Goal: Information Seeking & Learning: Learn about a topic

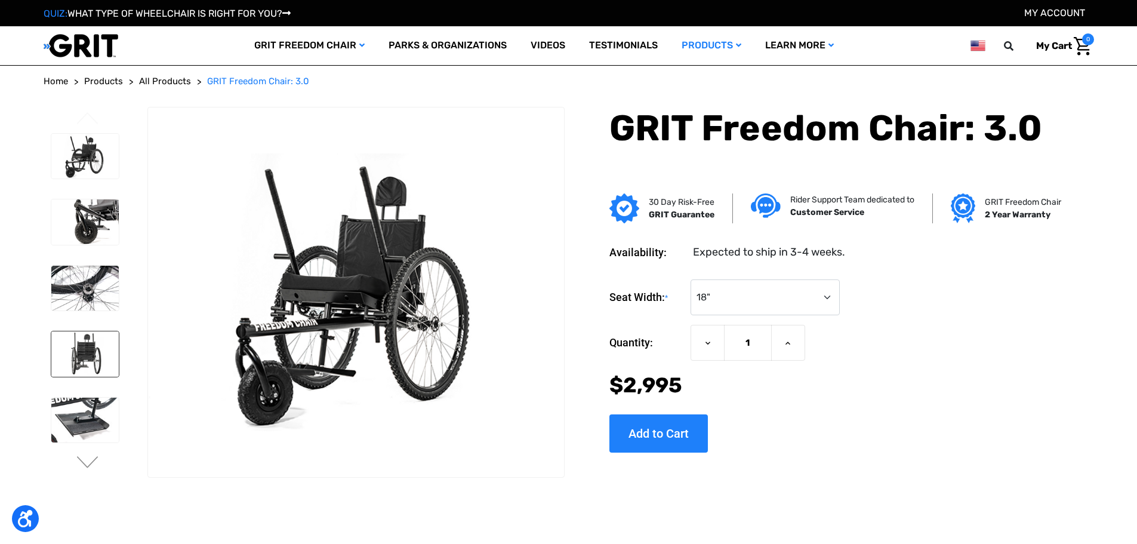
click at [91, 347] on img at bounding box center [84, 353] width 67 height 45
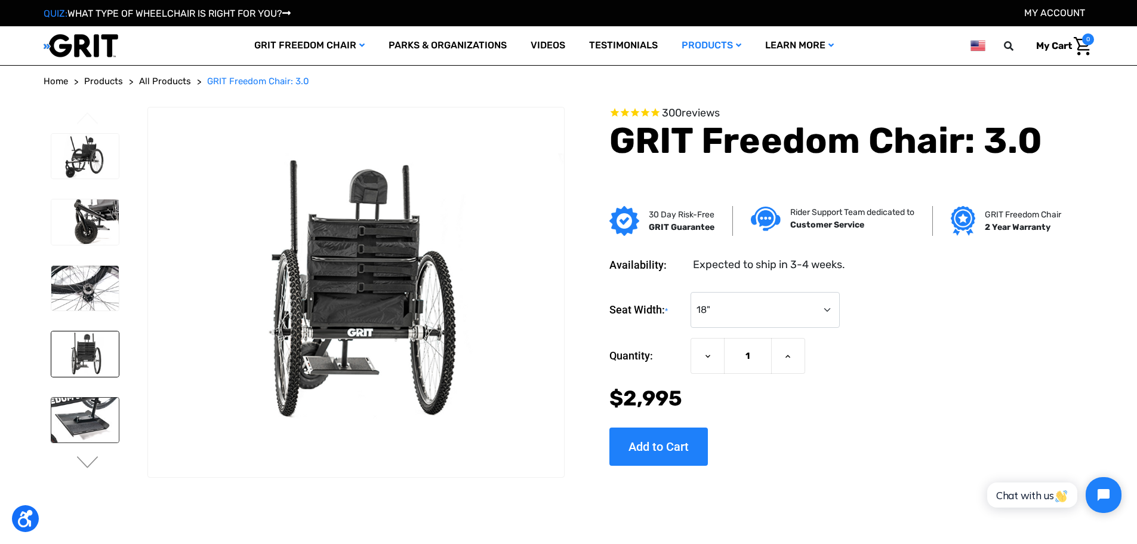
click at [97, 405] on img at bounding box center [84, 419] width 67 height 45
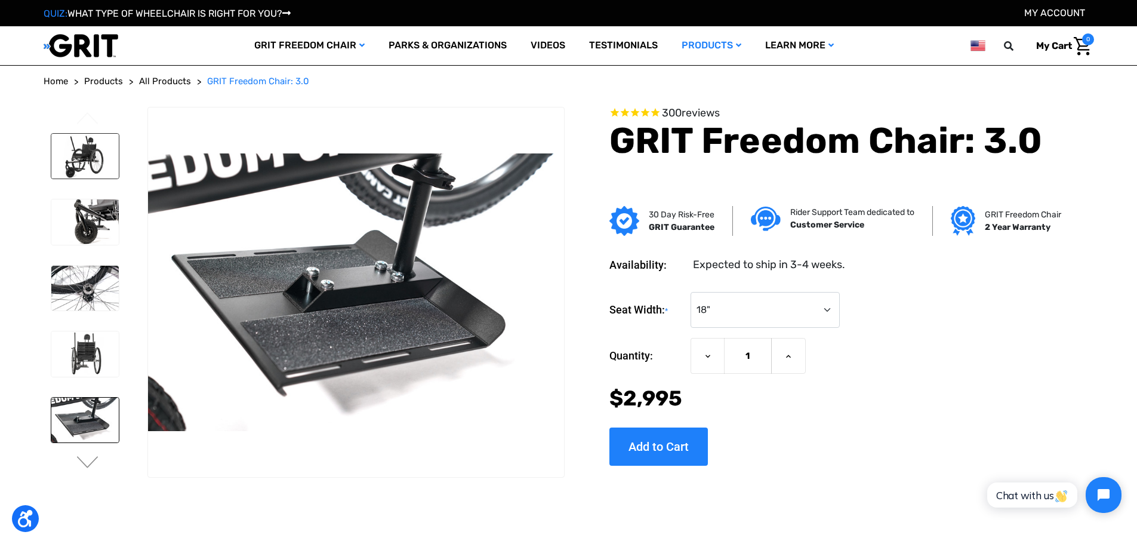
click at [92, 163] on img at bounding box center [84, 156] width 67 height 45
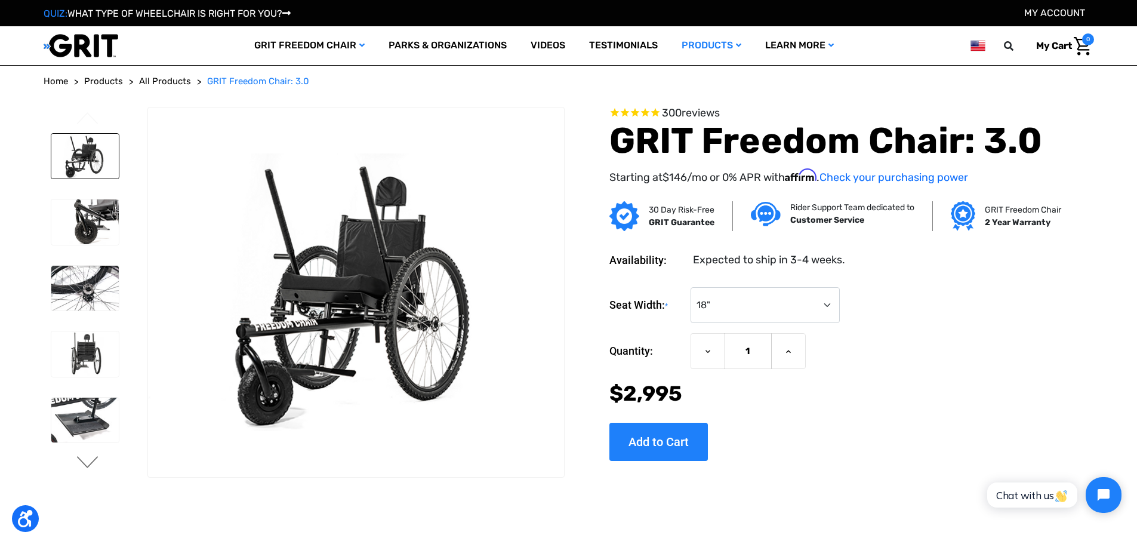
click at [84, 458] on button "Next" at bounding box center [87, 463] width 25 height 14
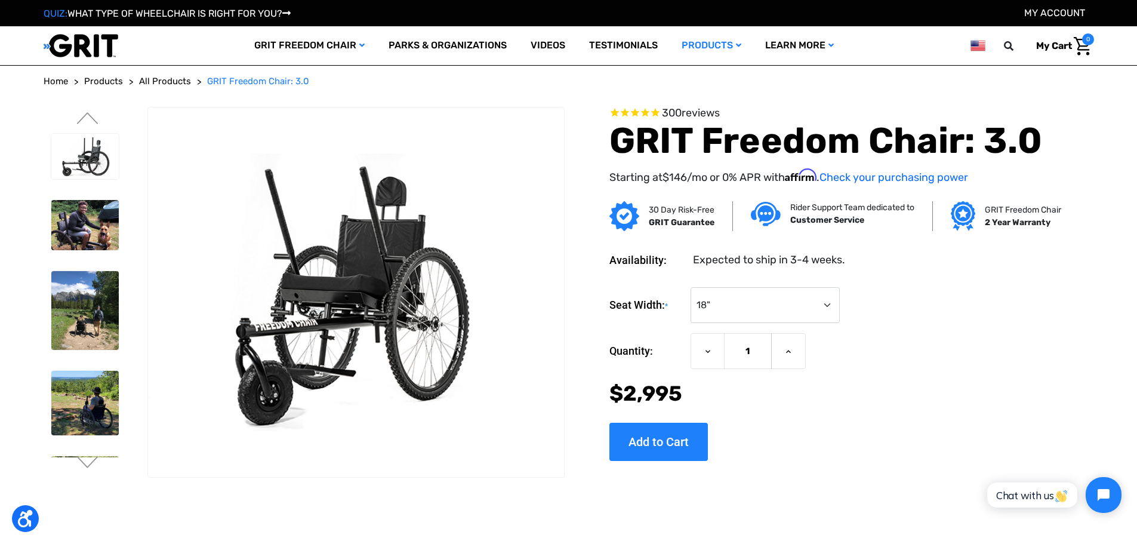
click at [81, 248] on li at bounding box center [84, 225] width 78 height 63
click at [104, 207] on img at bounding box center [84, 225] width 67 height 51
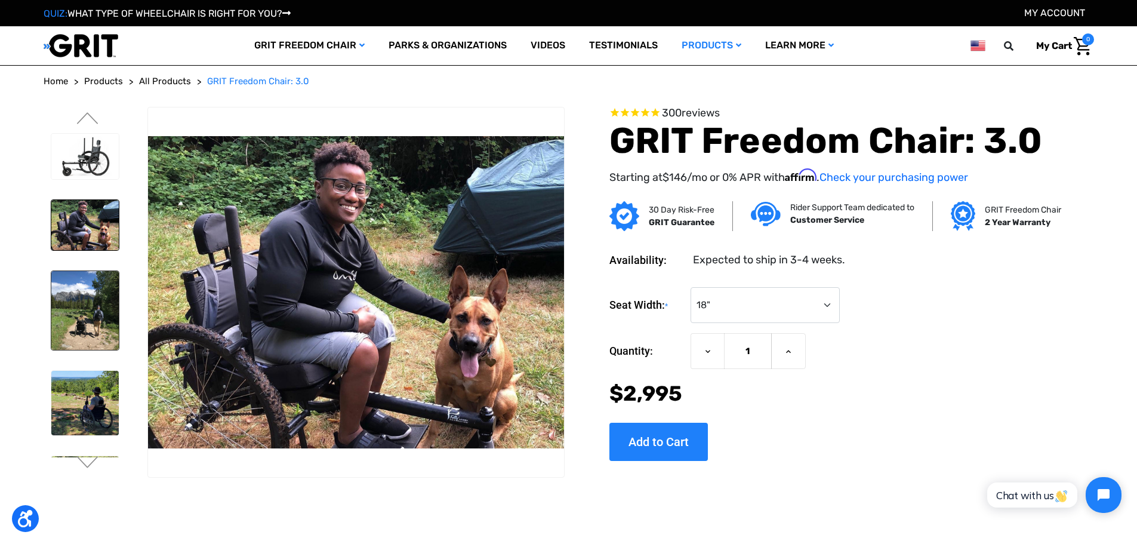
click at [97, 305] on img at bounding box center [84, 310] width 67 height 79
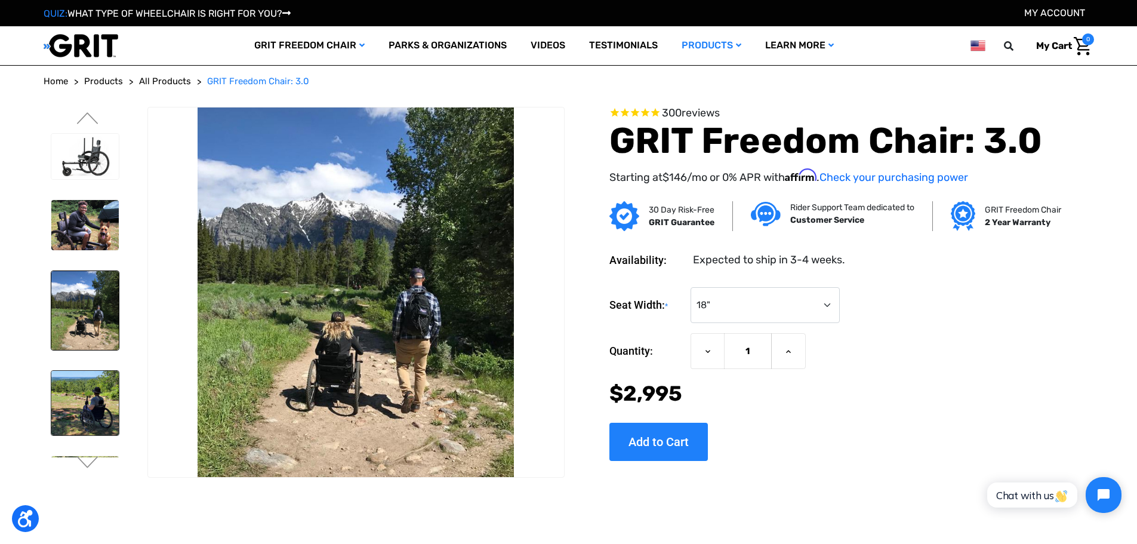
click at [97, 400] on img at bounding box center [84, 403] width 67 height 64
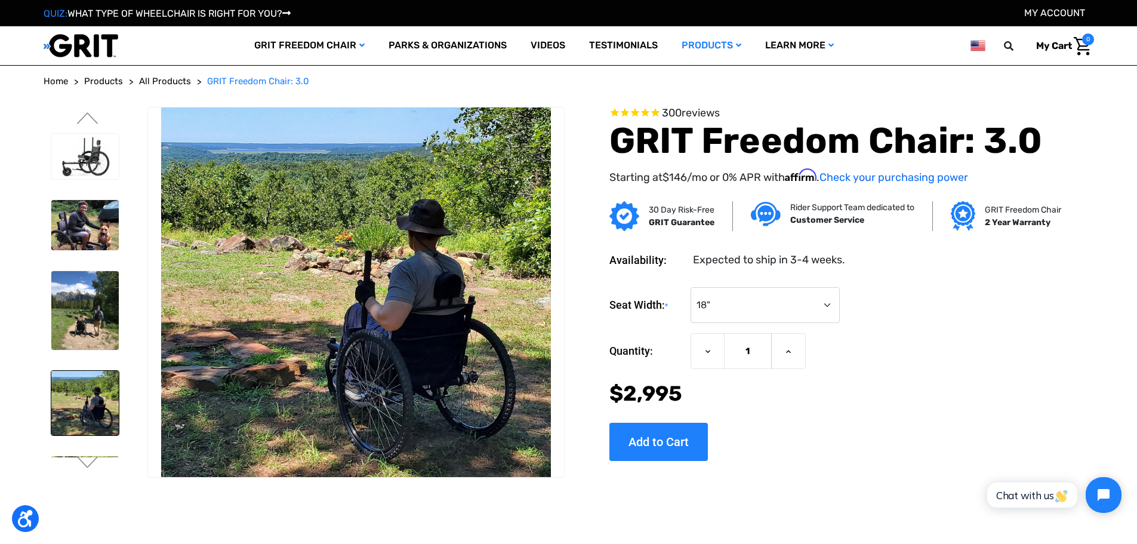
click at [97, 400] on img at bounding box center [84, 403] width 67 height 64
click at [88, 464] on button "Next" at bounding box center [87, 463] width 25 height 14
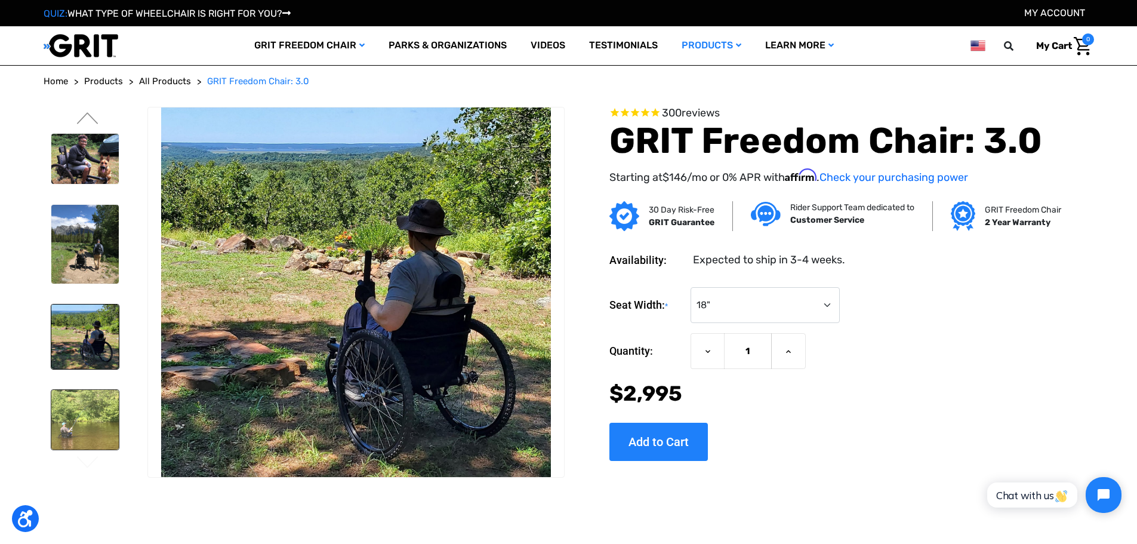
click at [104, 419] on img at bounding box center [84, 420] width 67 height 60
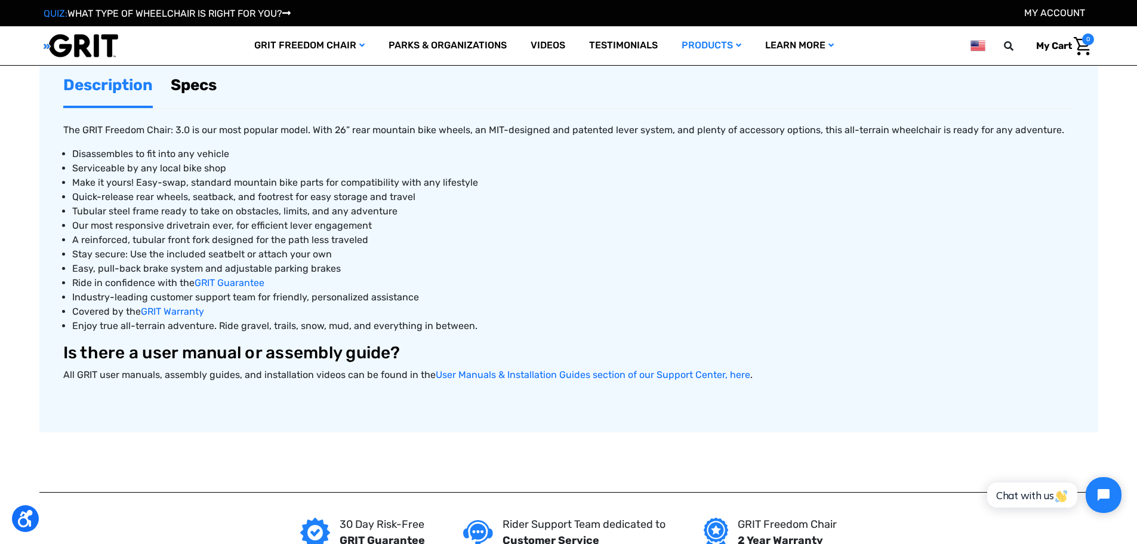
scroll to position [597, 0]
